Goal: Task Accomplishment & Management: Use online tool/utility

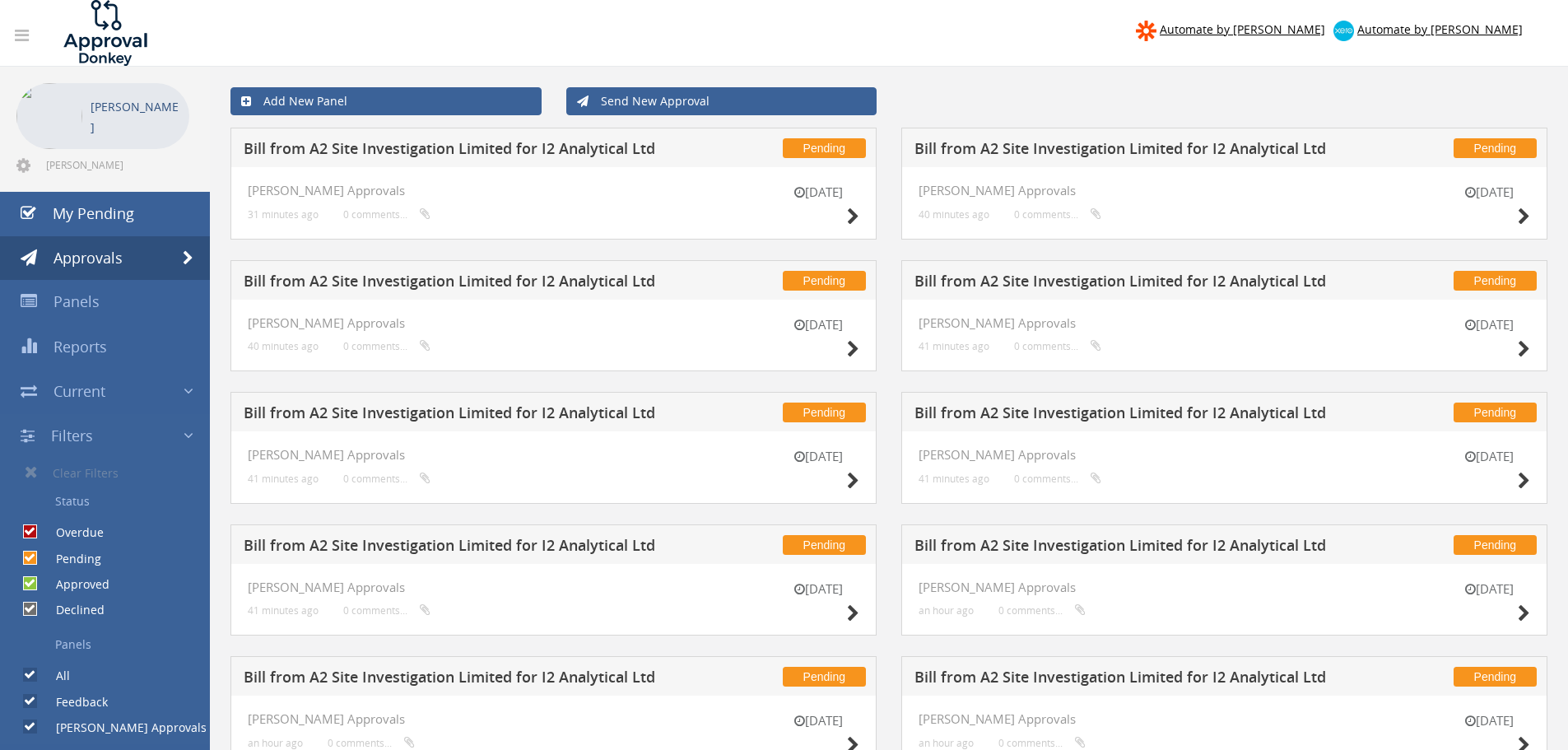
click at [28, 559] on input "Pending" at bounding box center [28, 557] width 11 height 11
checkbox input "false"
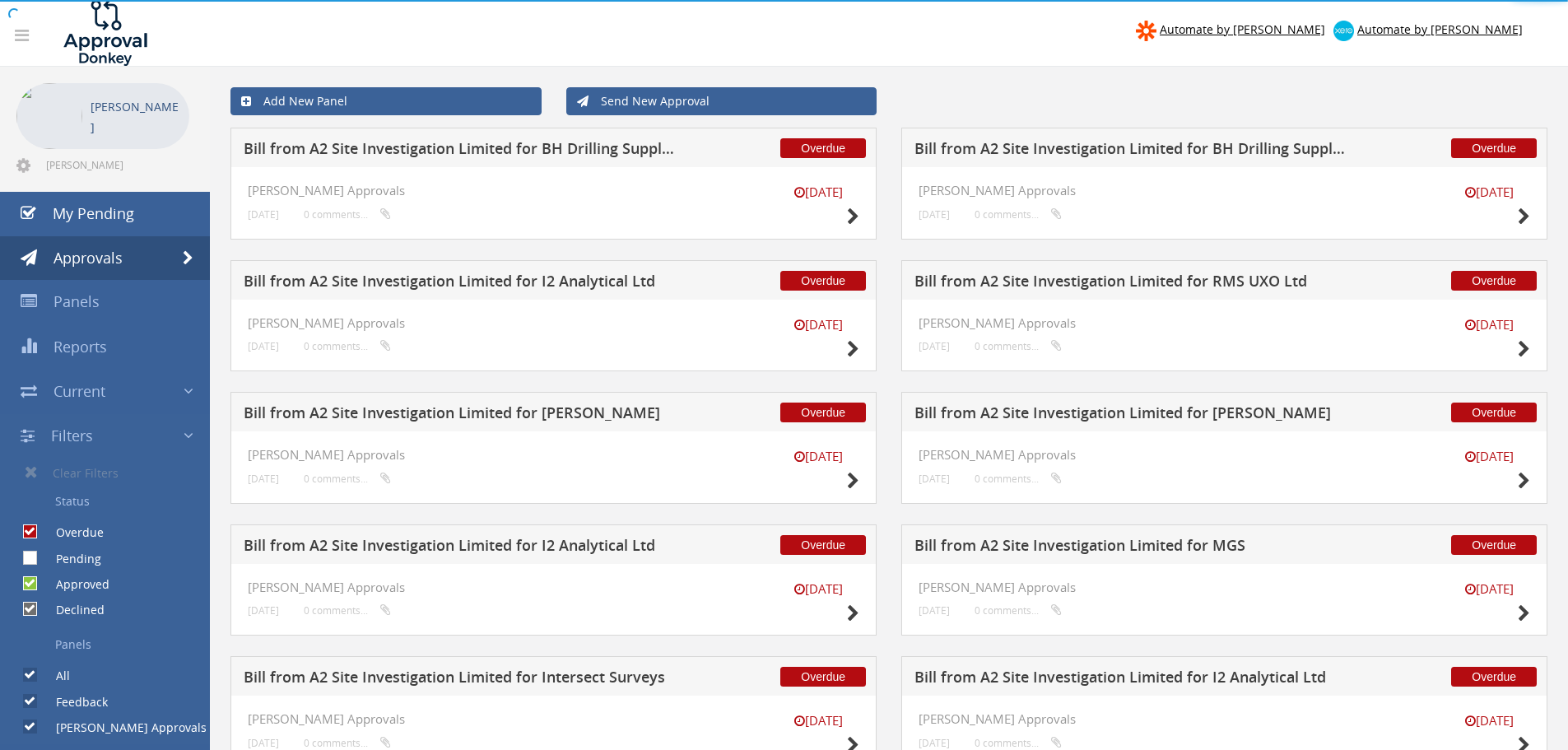
click at [30, 588] on input "Approved" at bounding box center [28, 583] width 11 height 11
checkbox input "false"
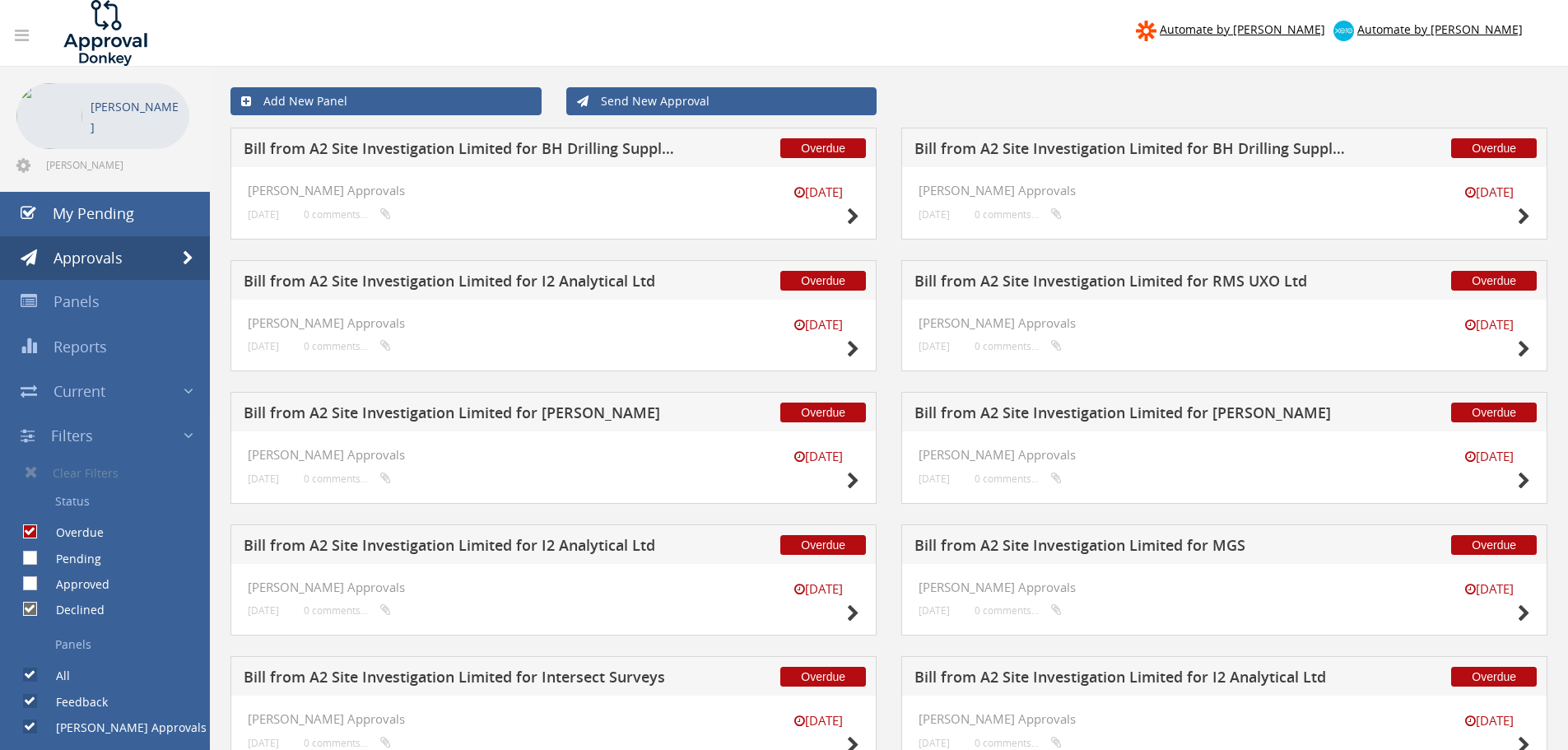
click at [29, 557] on input "Pending" at bounding box center [28, 557] width 11 height 11
checkbox input "true"
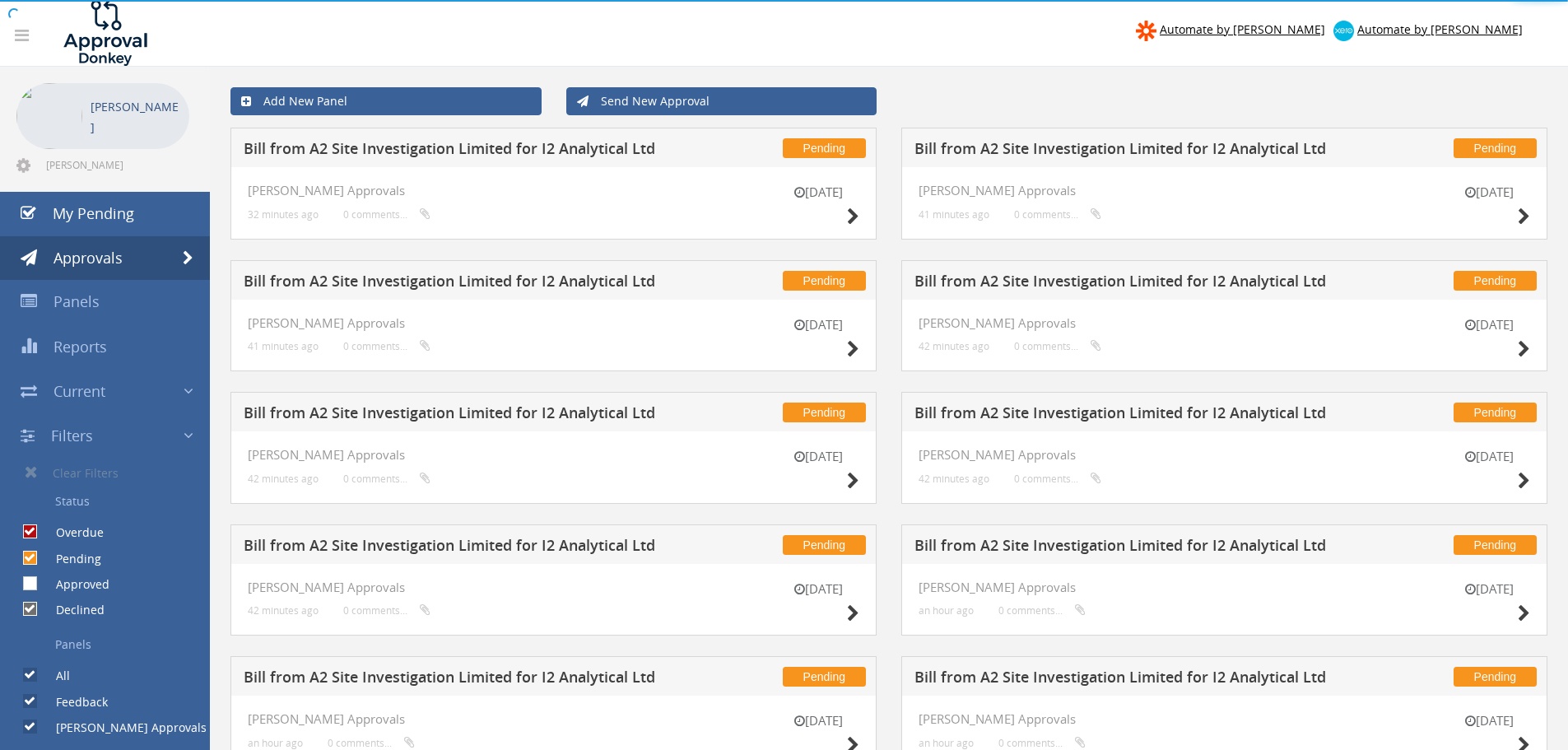
click at [35, 0] on div at bounding box center [784, 0] width 1568 height 0
click at [39, 586] on label "Approved" at bounding box center [74, 583] width 70 height 16
click at [34, 586] on input "Approved" at bounding box center [28, 583] width 11 height 11
checkbox input "true"
click at [103, 211] on span "My Pending" at bounding box center [93, 213] width 81 height 20
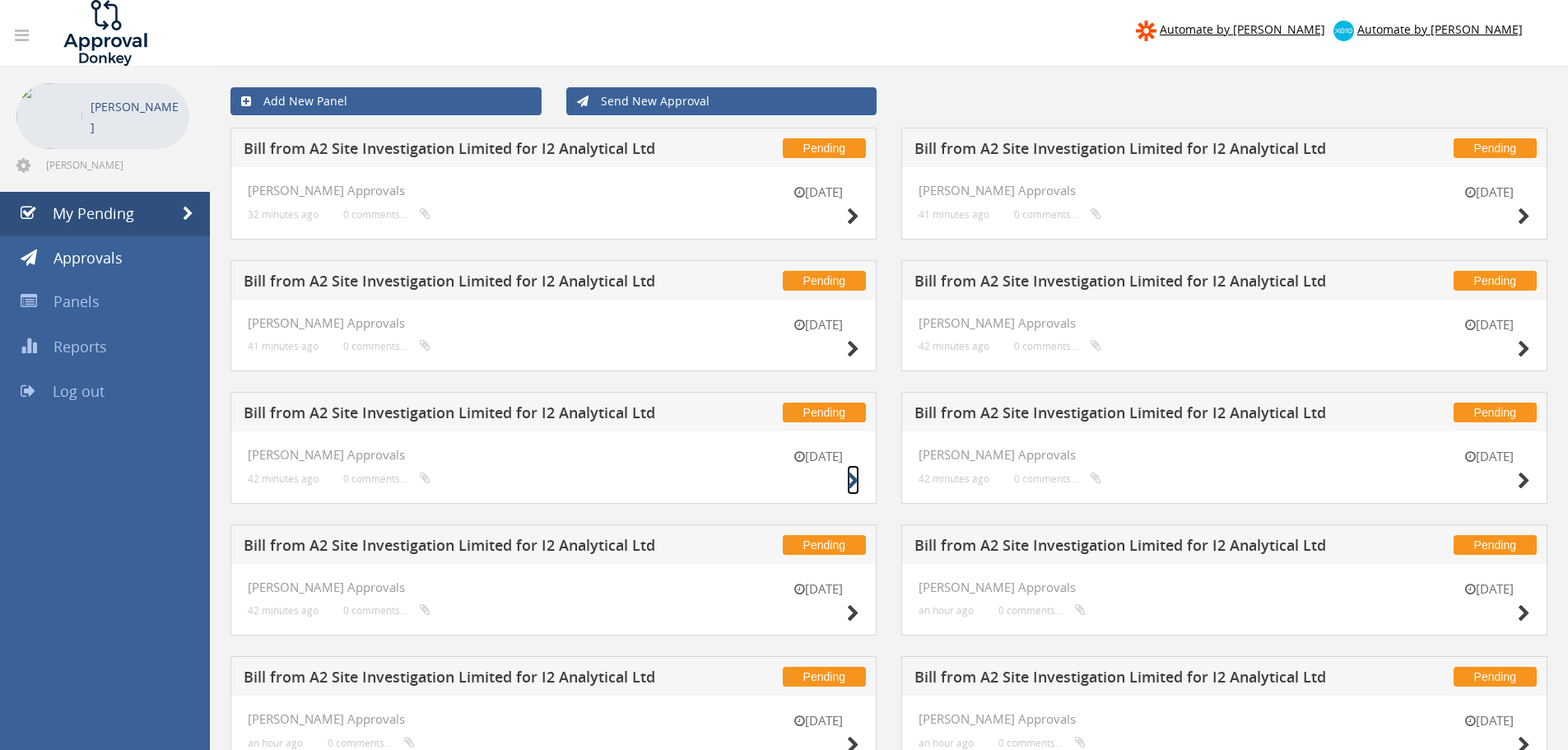
drag, startPoint x: 844, startPoint y: 480, endPoint x: 853, endPoint y: 479, distance: 9.1
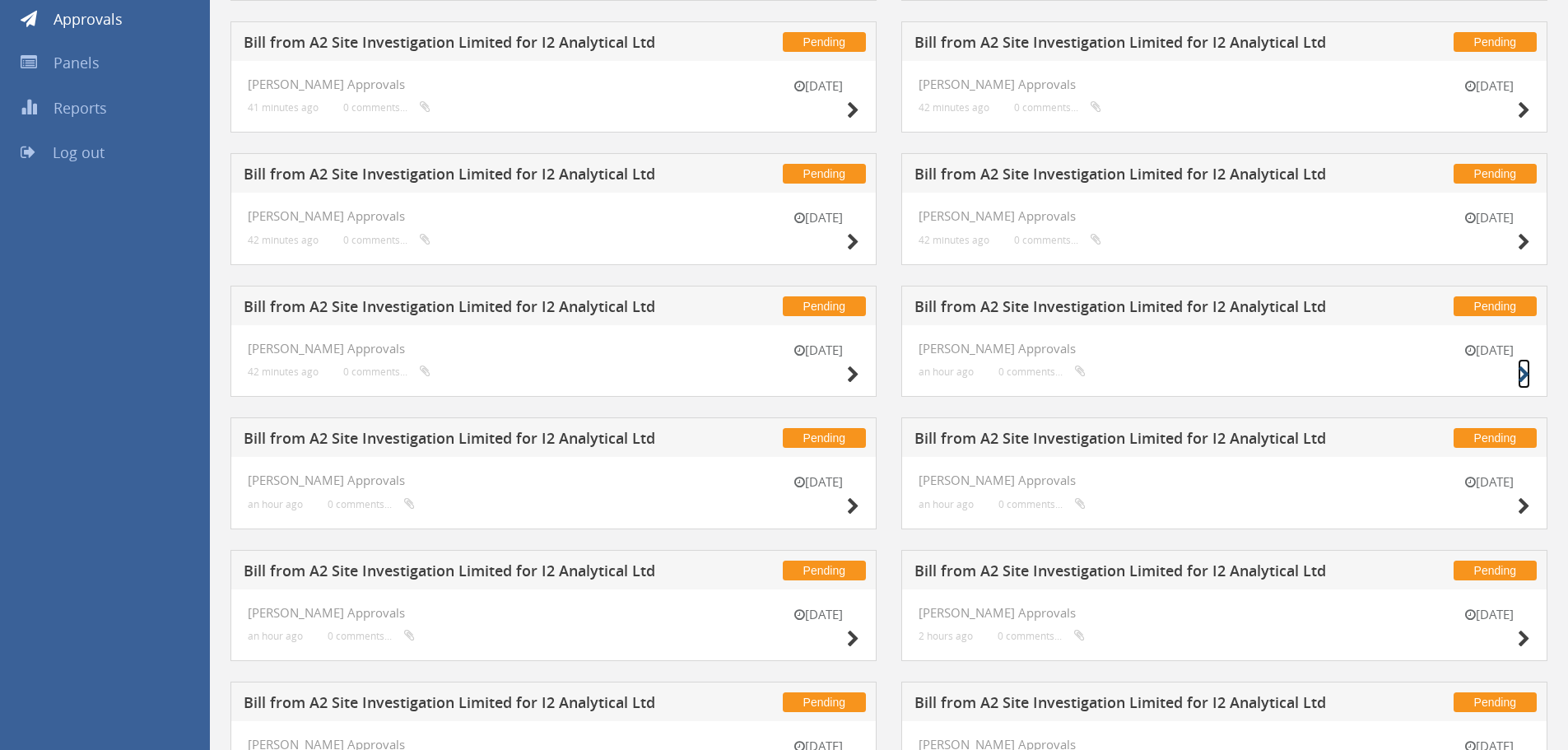
scroll to position [247, 0]
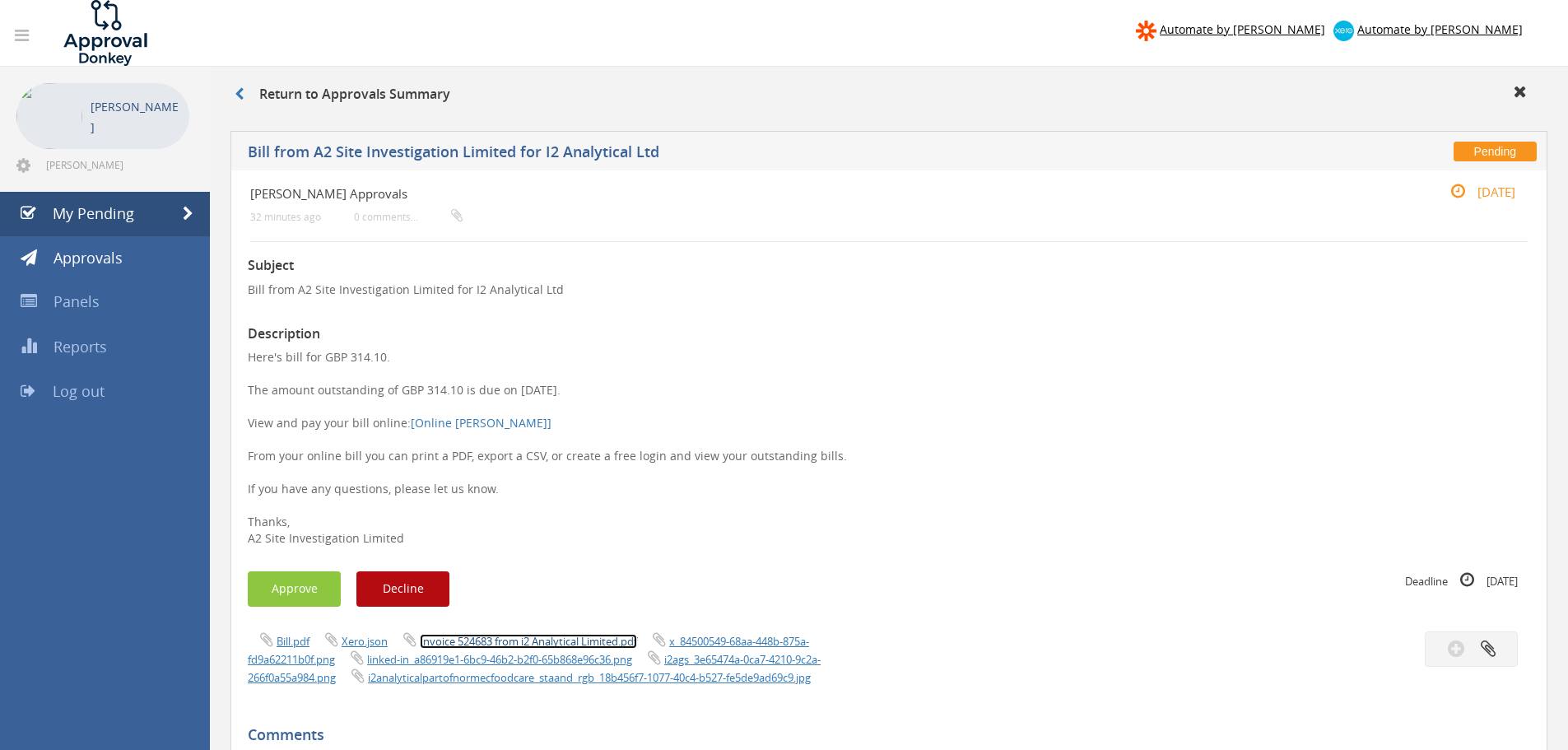
click at [472, 637] on link "Invoice 524683 from i2 Analytical Limited.pdf" at bounding box center [528, 641] width 217 height 14
click at [304, 591] on button "Approve" at bounding box center [294, 588] width 93 height 35
click at [516, 645] on link "Invoice 524676 from i2 Analytical Limited.pdf" at bounding box center [528, 641] width 217 height 14
click at [319, 586] on button "Approve" at bounding box center [294, 588] width 93 height 35
click at [489, 642] on link "Invoice 524645 from i2 Analytical Limited.pdf" at bounding box center [528, 641] width 217 height 14
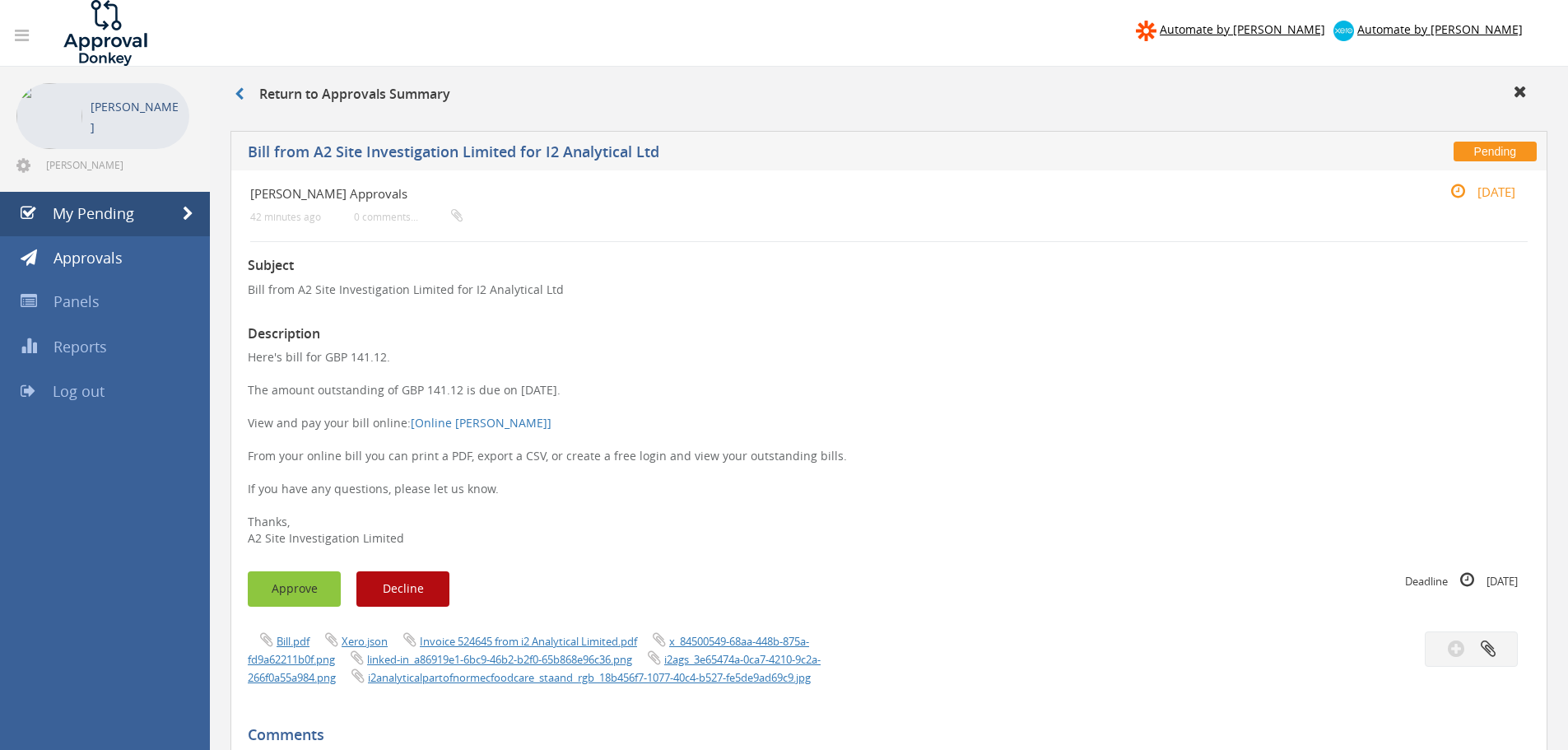
click at [336, 592] on button "Approve" at bounding box center [294, 588] width 93 height 35
click at [529, 643] on link "Invoice 524638 from i2 Analytical Limited.pdf" at bounding box center [528, 641] width 217 height 14
click at [276, 596] on button "Approve" at bounding box center [294, 588] width 93 height 35
click at [491, 640] on link "Invoice 524631 from i2 Analytical Limited.pdf" at bounding box center [528, 641] width 217 height 14
click at [289, 583] on button "Approve" at bounding box center [294, 588] width 93 height 35
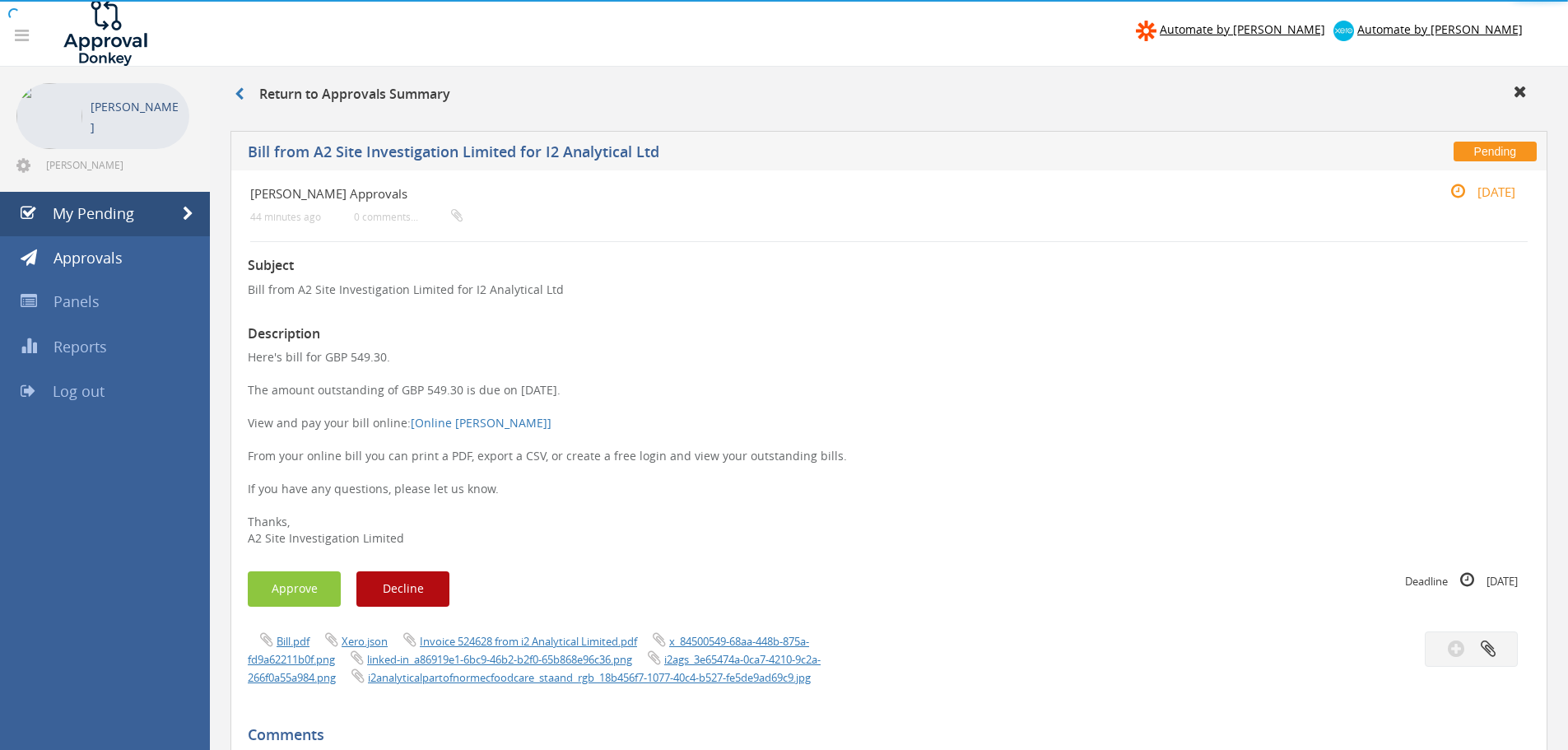
click at [494, 0] on div at bounding box center [784, 0] width 1568 height 0
click at [493, 645] on link "Invoice 524628 from i2 Analytical Limited.pdf" at bounding box center [528, 641] width 217 height 14
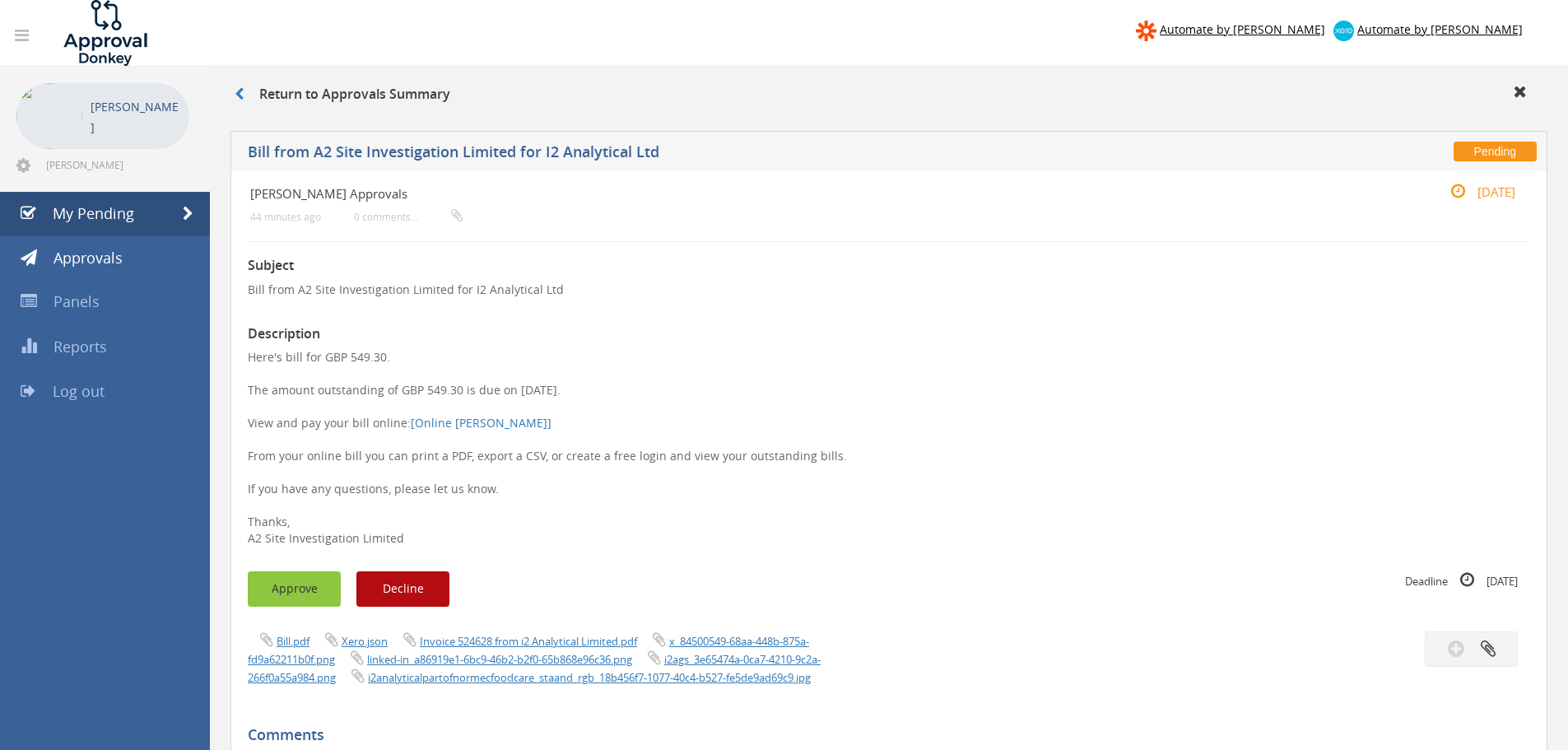
click at [292, 582] on button "Approve" at bounding box center [294, 588] width 93 height 35
click at [582, 642] on link "Invoice 524544 from i2 Analytical Limited.pdf" at bounding box center [528, 641] width 217 height 14
click at [295, 597] on button "Approve" at bounding box center [294, 588] width 93 height 35
click at [534, 647] on link "Invoice 524544 from i2 Analytical Limited.pdf" at bounding box center [528, 641] width 217 height 14
click at [443, 643] on link "Invoice 524437 from i2 Analytical Limited.pdf" at bounding box center [528, 641] width 217 height 14
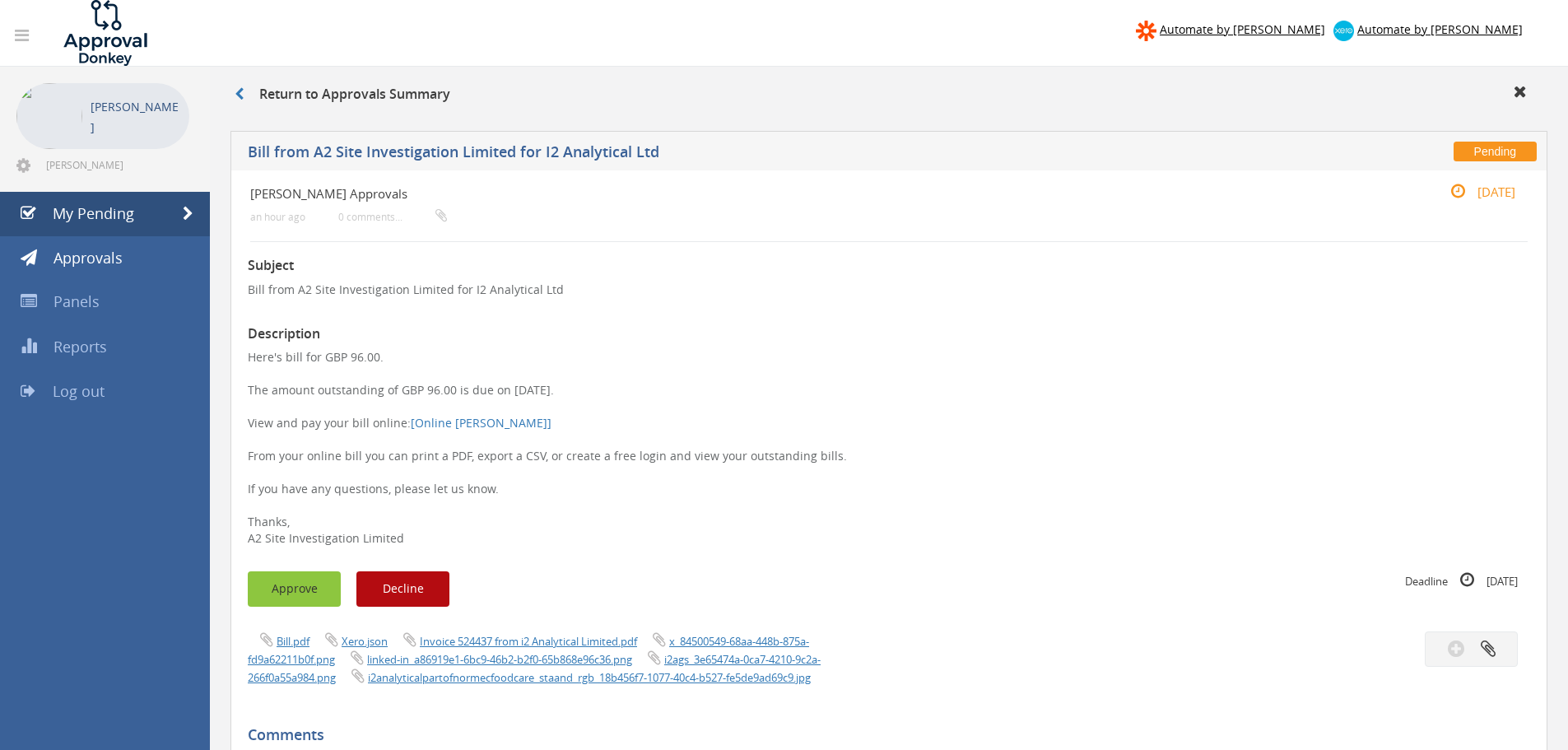
click at [312, 591] on button "Approve" at bounding box center [294, 588] width 93 height 35
click at [500, 644] on link "Invoice 524401 from i2 Analytical Limited.pdf" at bounding box center [528, 641] width 217 height 14
click at [336, 591] on button "Approve" at bounding box center [294, 588] width 93 height 35
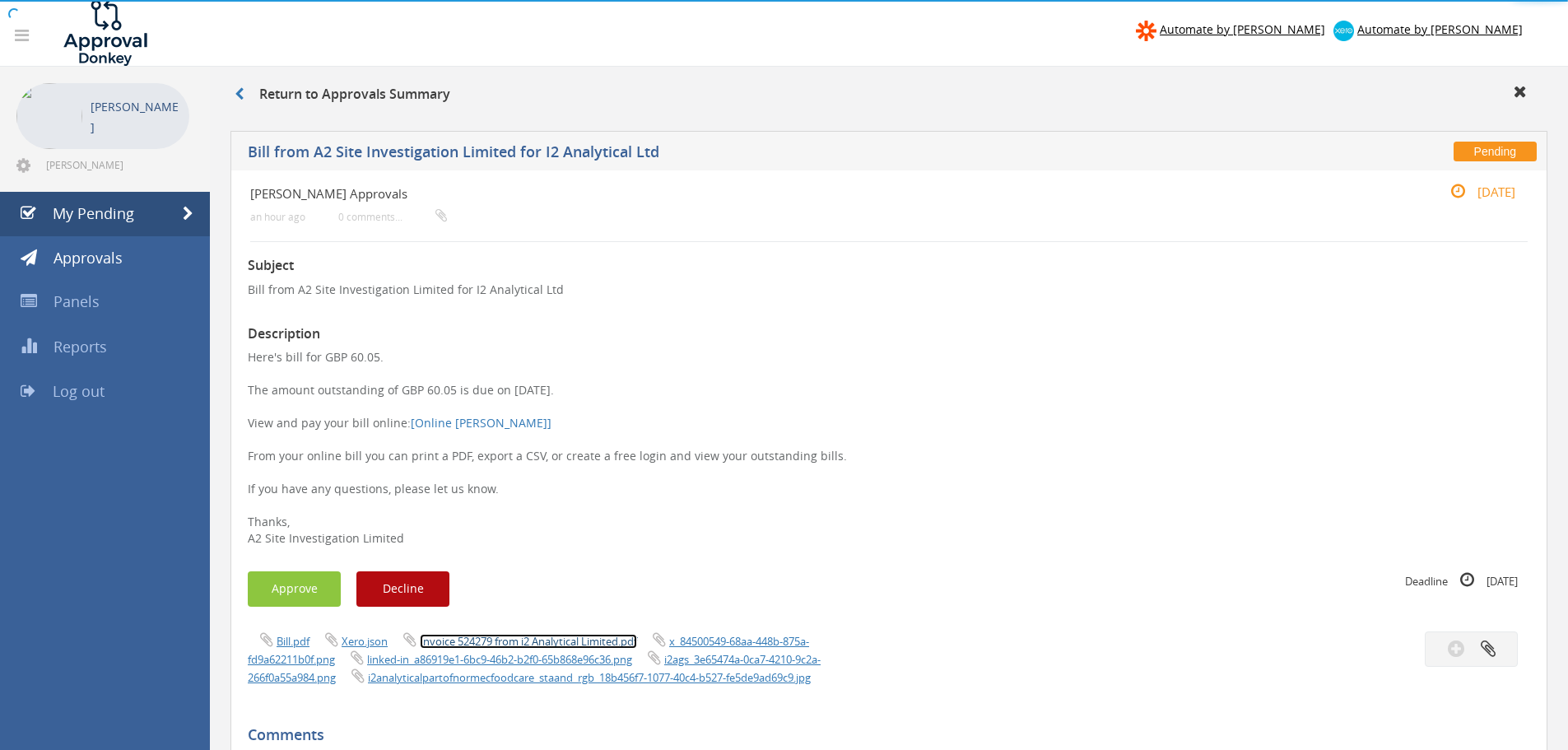
click at [547, 645] on link "Invoice 524279 from i2 Analytical Limited.pdf" at bounding box center [528, 641] width 217 height 14
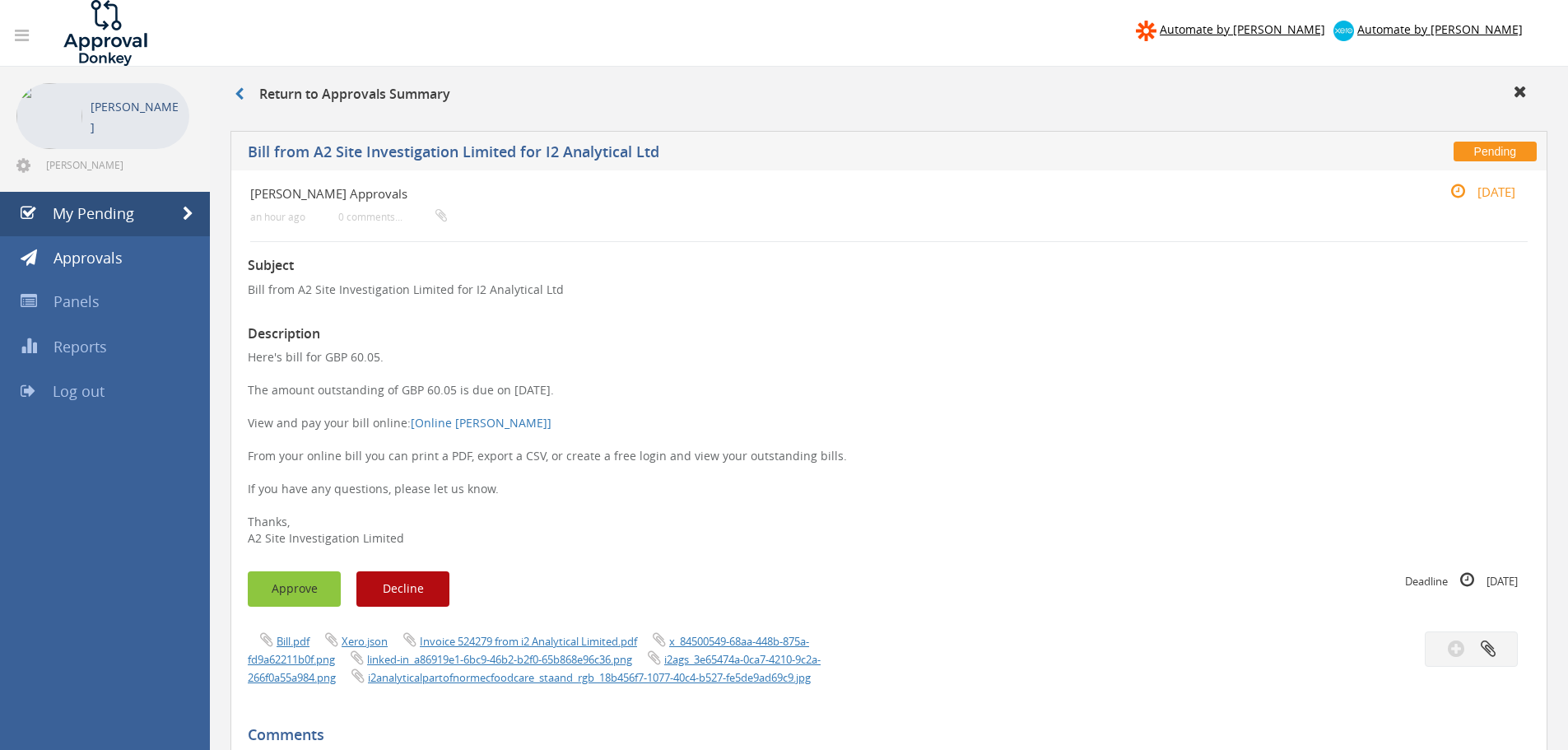
click at [302, 598] on button "Approve" at bounding box center [294, 588] width 93 height 35
click at [549, 640] on link "Invoice 524243 from i2 Analytical Limited.pdf" at bounding box center [528, 641] width 217 height 14
click at [288, 586] on button "Approve" at bounding box center [294, 588] width 93 height 35
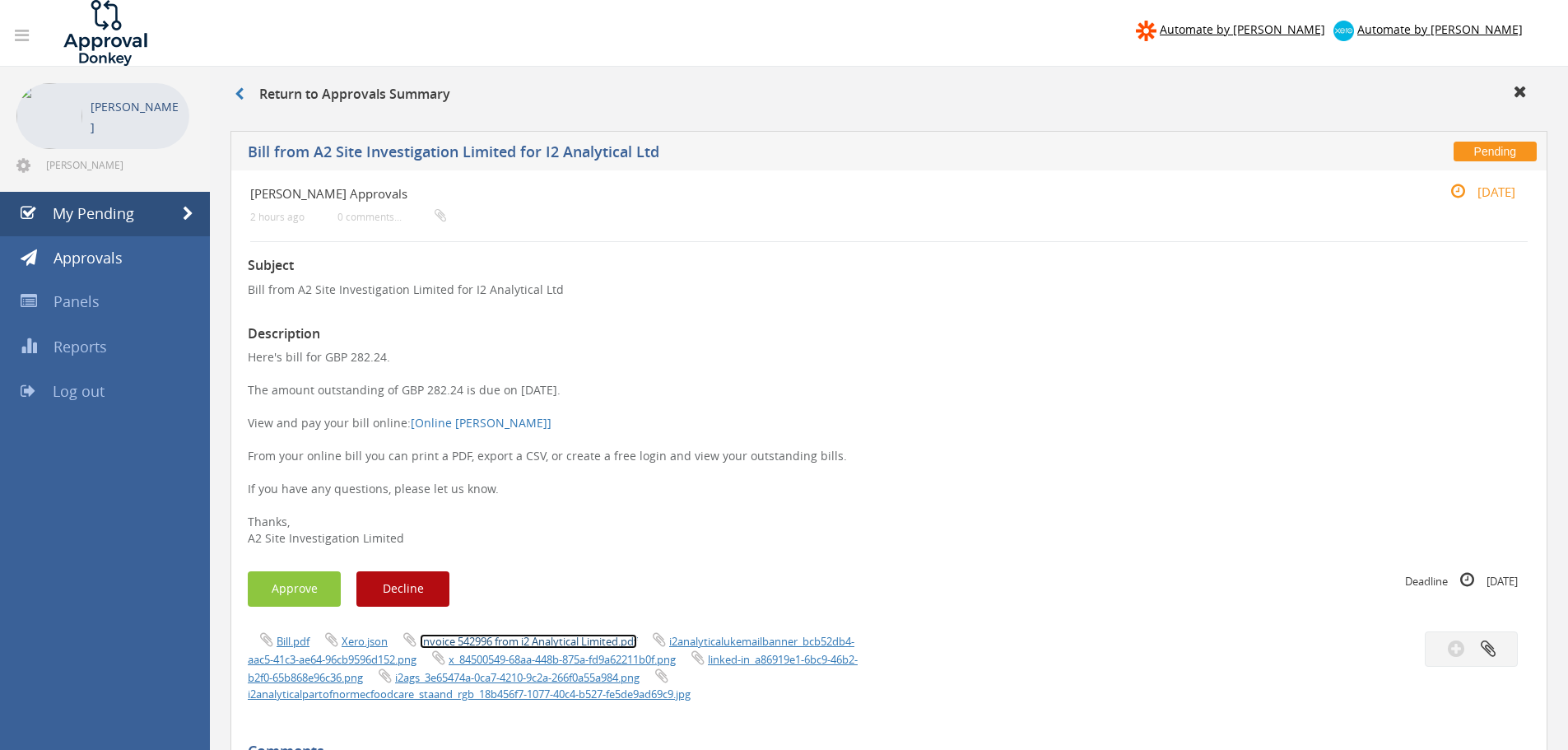
click at [537, 641] on link "Invoice 542996 from i2 Analytical Limited.pdf" at bounding box center [528, 641] width 217 height 14
click at [330, 588] on button "Approve" at bounding box center [294, 588] width 93 height 35
click at [453, 641] on link "Invoice 542994 from i2 Analytical Limited.pdf" at bounding box center [528, 641] width 217 height 14
click at [293, 589] on button "Approve" at bounding box center [294, 588] width 93 height 35
click at [472, 645] on link "Invoice 542869 from i2 Analytical Limited.pdf" at bounding box center [528, 641] width 217 height 14
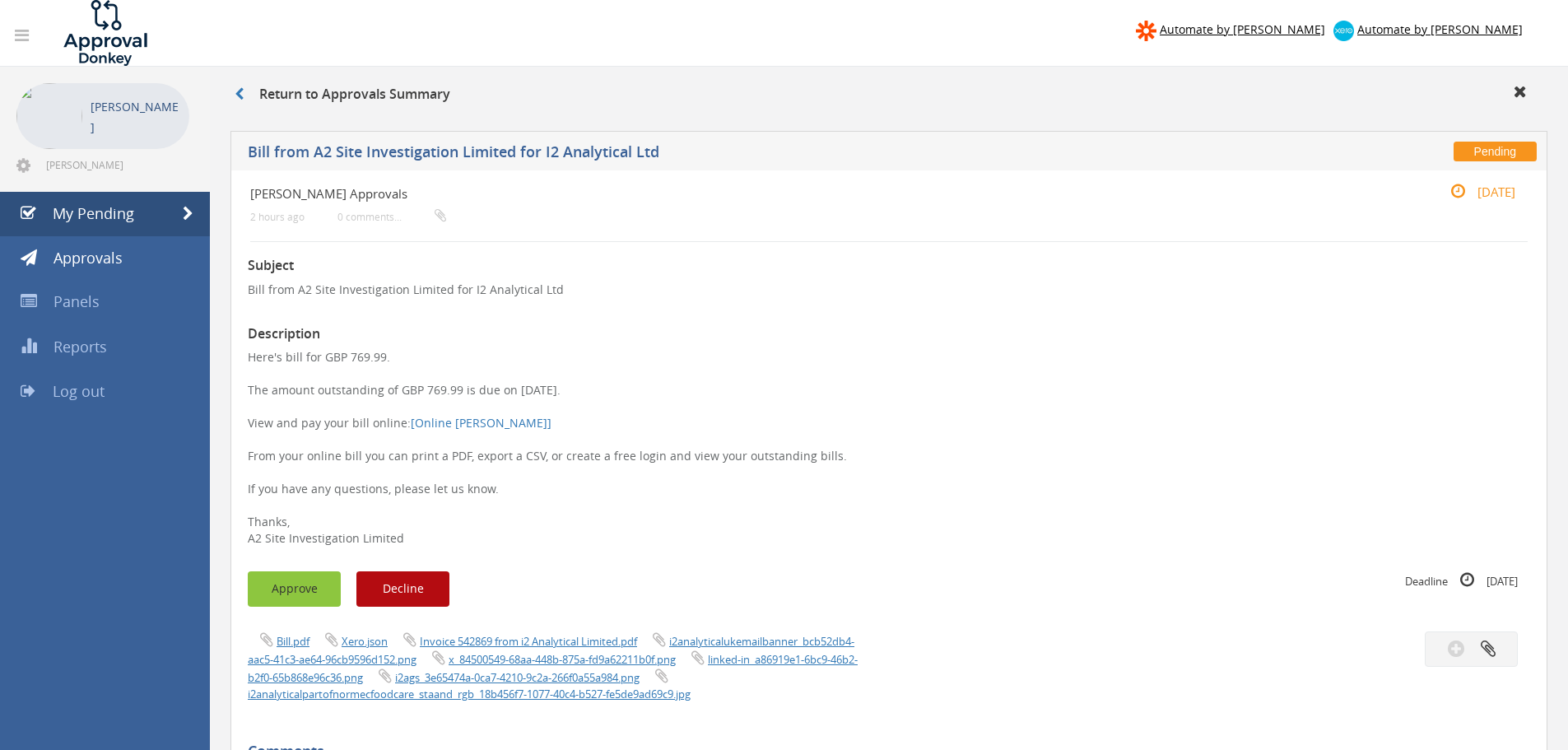
click at [280, 594] on button "Approve" at bounding box center [294, 588] width 93 height 35
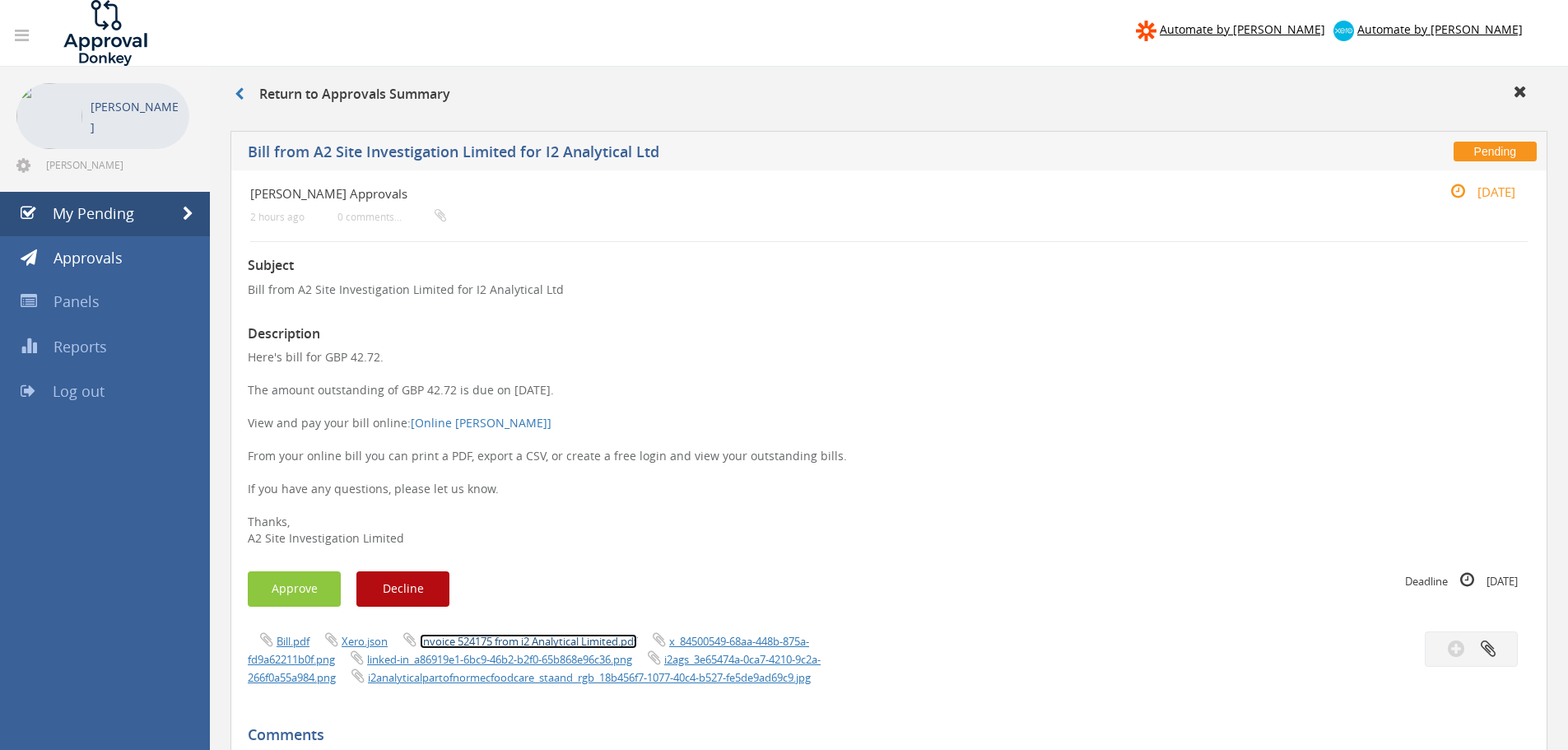
click at [456, 646] on link "Invoice 524175 from i2 Analytical Limited.pdf" at bounding box center [528, 641] width 217 height 14
click at [302, 589] on button "Approve" at bounding box center [294, 588] width 93 height 35
click at [513, 648] on link "Invoice 524171 from i2 Analytical Limited.pdf" at bounding box center [528, 641] width 217 height 14
click at [313, 584] on button "Approve" at bounding box center [294, 588] width 93 height 35
click at [489, 651] on span "linked-in_a86919e1-6bc9-46b2-b2f0-65b868e96c36.png" at bounding box center [487, 659] width 297 height 15
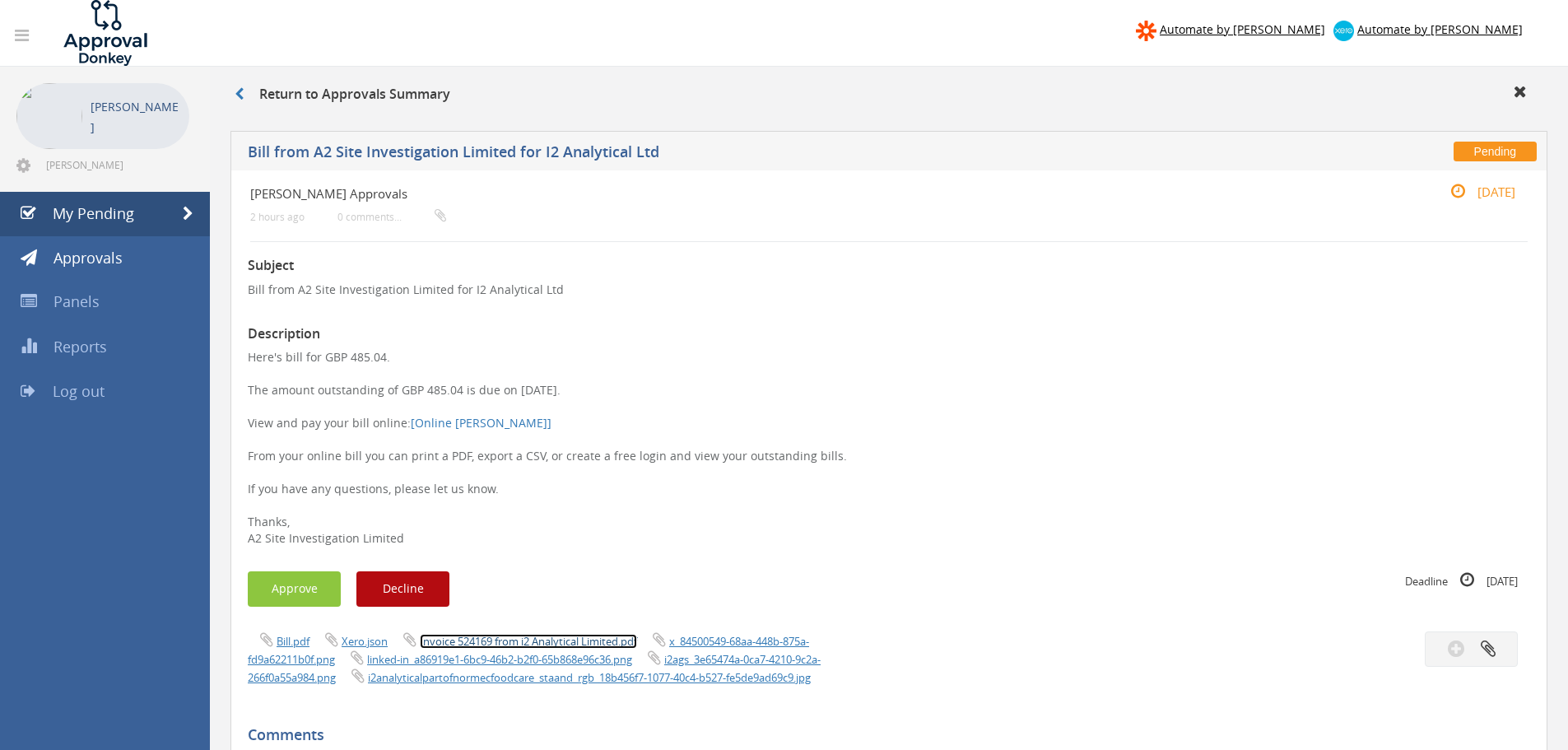
click at [494, 637] on link "Invoice 524169 from i2 Analytical Limited.pdf" at bounding box center [528, 641] width 217 height 14
click at [325, 602] on button "Approve" at bounding box center [294, 588] width 93 height 35
click at [485, 645] on link "Invoice 524080 from i2 Analytical Limited.pdf" at bounding box center [528, 641] width 217 height 14
click at [307, 603] on button "Approve" at bounding box center [294, 588] width 93 height 35
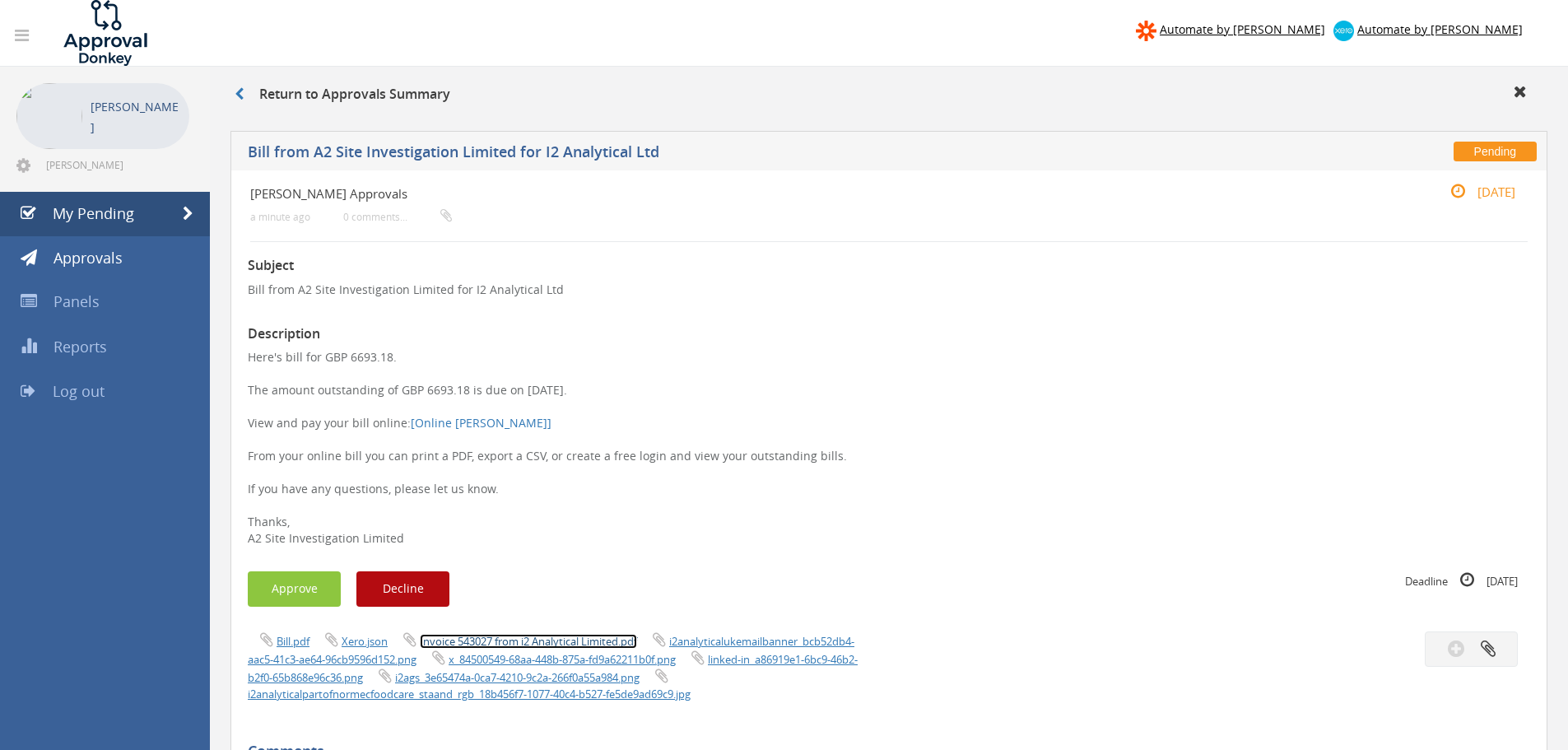
click at [507, 637] on link "Invoice 543027 from i2 Analytical Limited.pdf" at bounding box center [528, 641] width 217 height 14
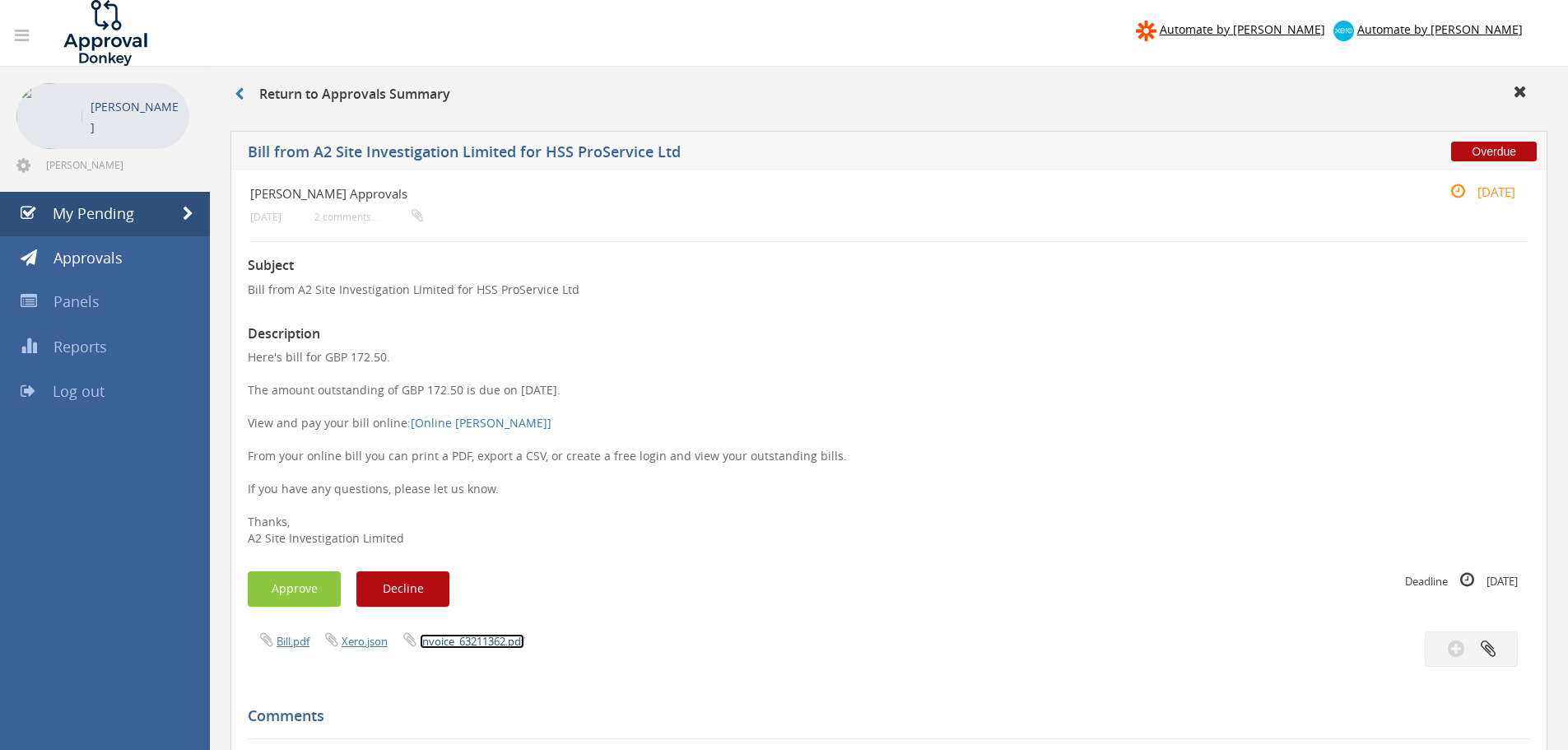
click at [473, 641] on link "invoice_63211362.pdf" at bounding box center [471, 641] width 104 height 14
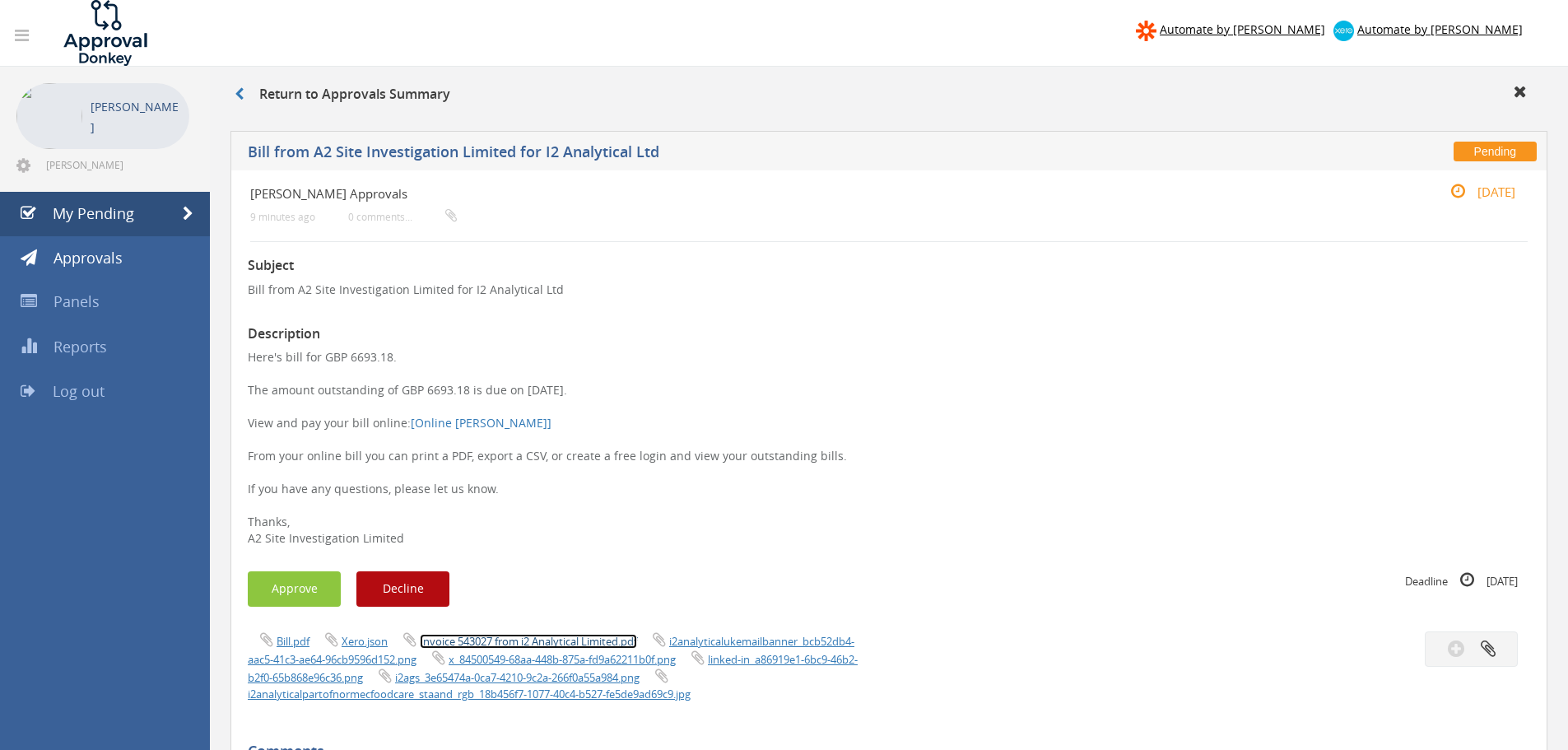
click at [480, 638] on link "Invoice 543027 from i2 Analytical Limited.pdf" at bounding box center [528, 641] width 217 height 14
click at [301, 591] on button "Approve" at bounding box center [294, 588] width 93 height 35
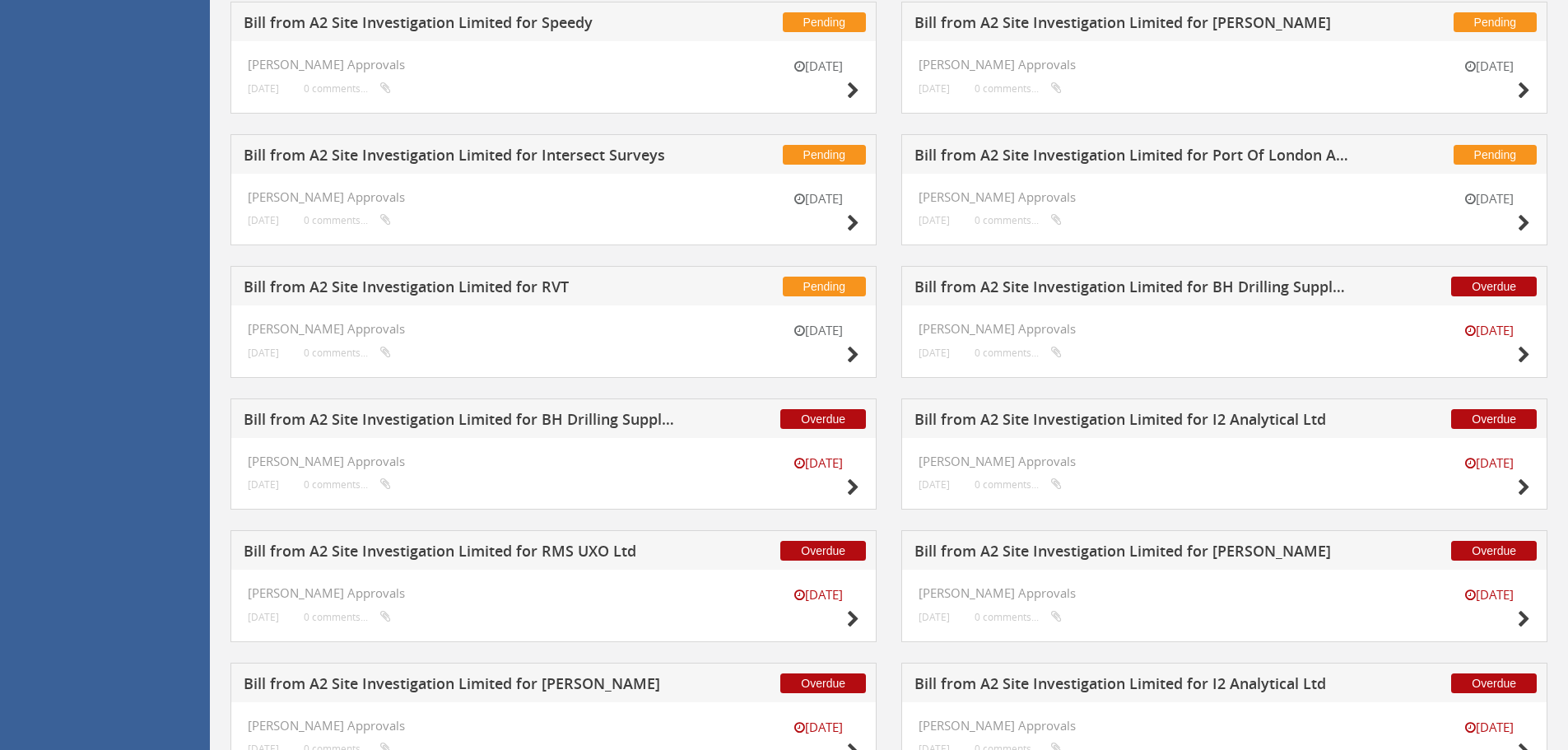
scroll to position [494, 0]
